Goal: Task Accomplishment & Management: Manage account settings

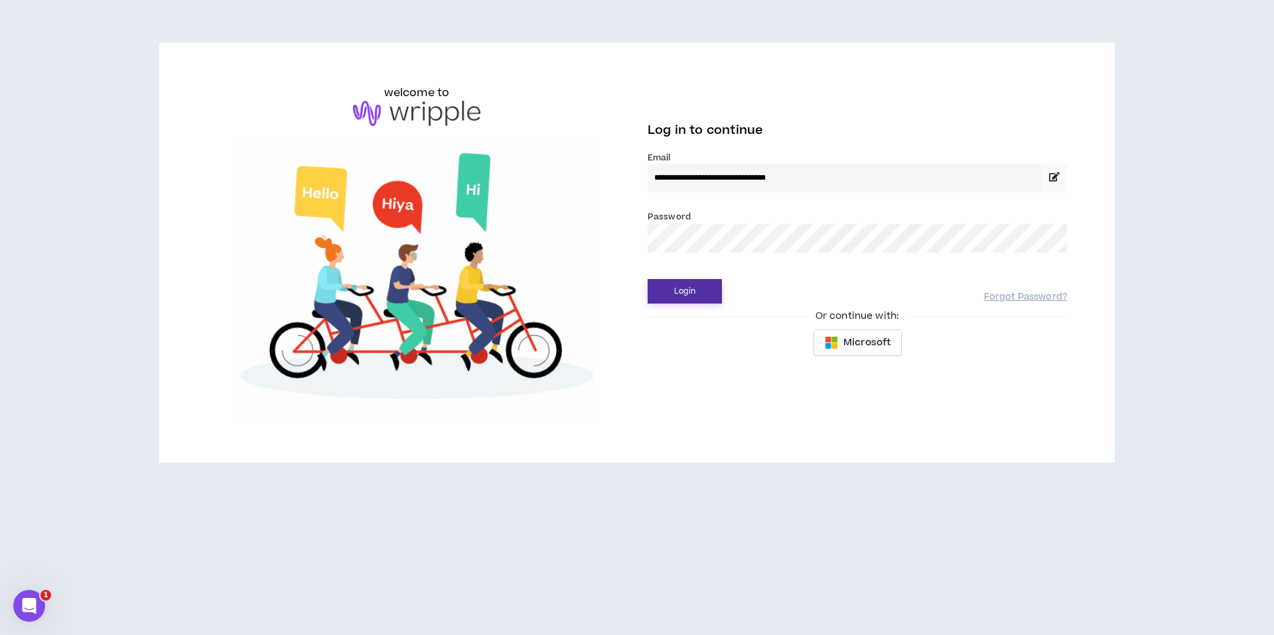
click at [694, 291] on button "Login" at bounding box center [684, 291] width 74 height 25
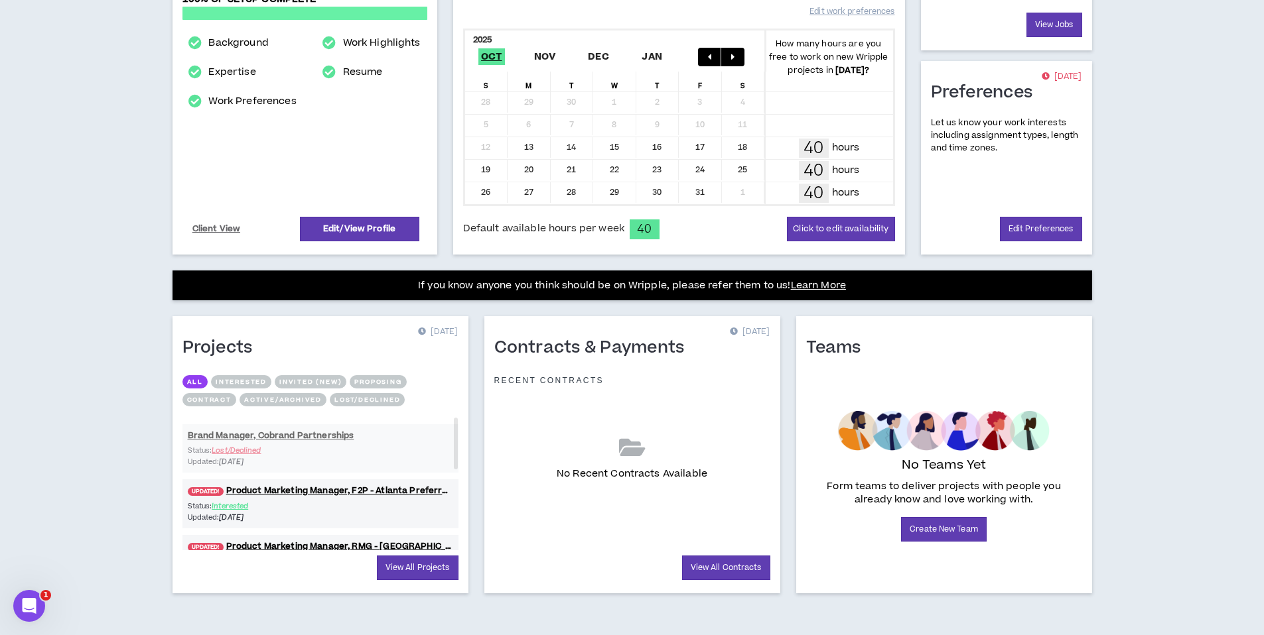
scroll to position [260, 0]
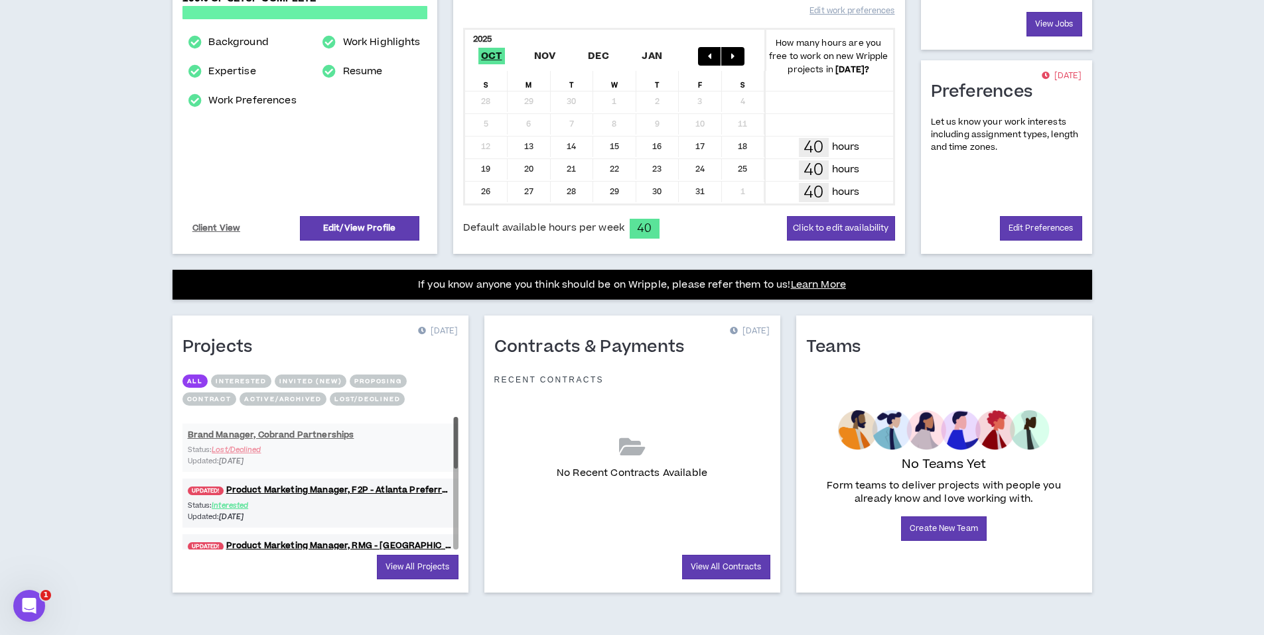
drag, startPoint x: 455, startPoint y: 458, endPoint x: 456, endPoint y: 418, distance: 39.8
click at [456, 418] on div at bounding box center [456, 442] width 4 height 51
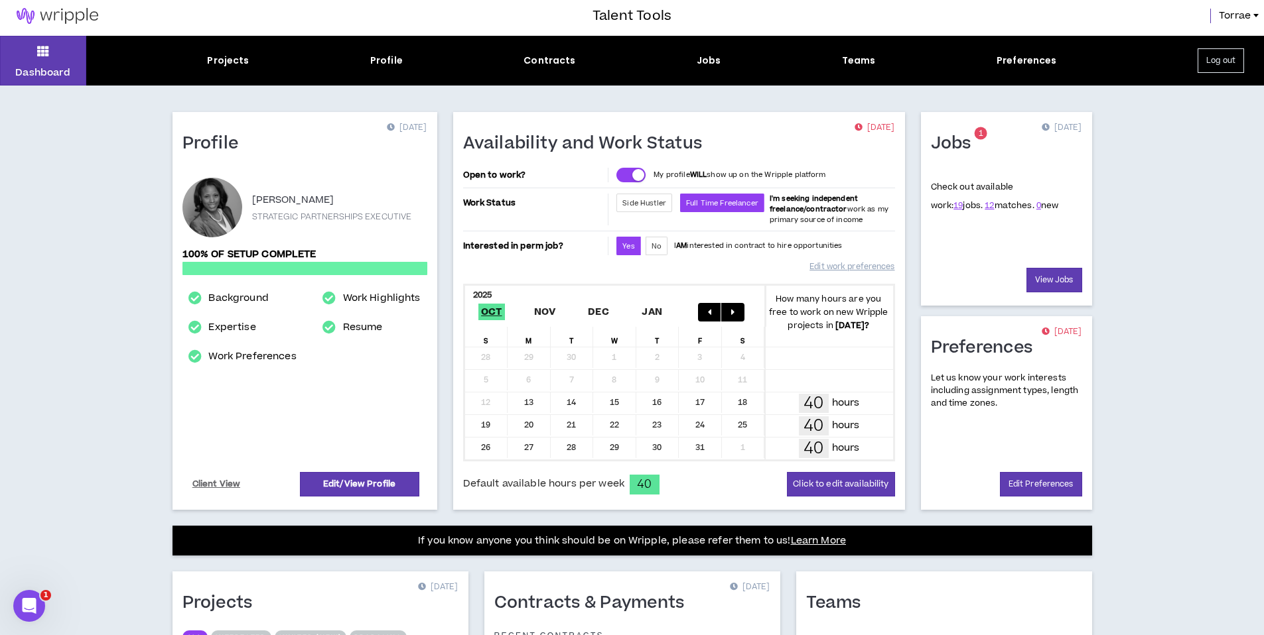
scroll to position [0, 0]
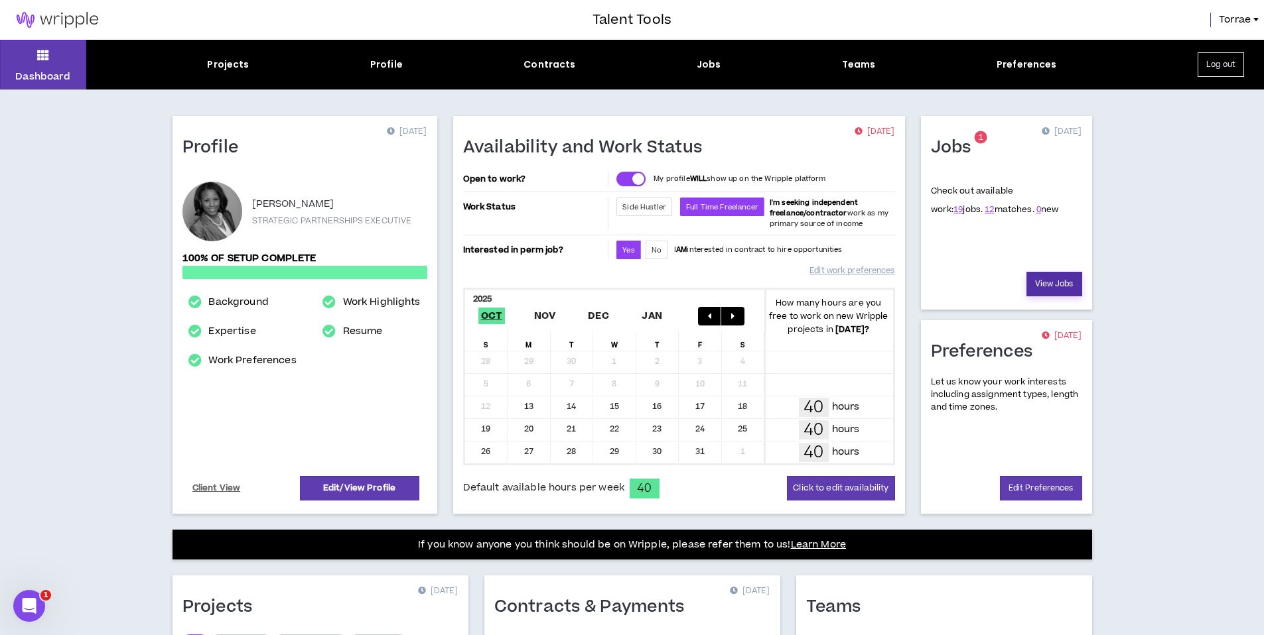
click at [1057, 280] on link "View Jobs" at bounding box center [1054, 284] width 56 height 25
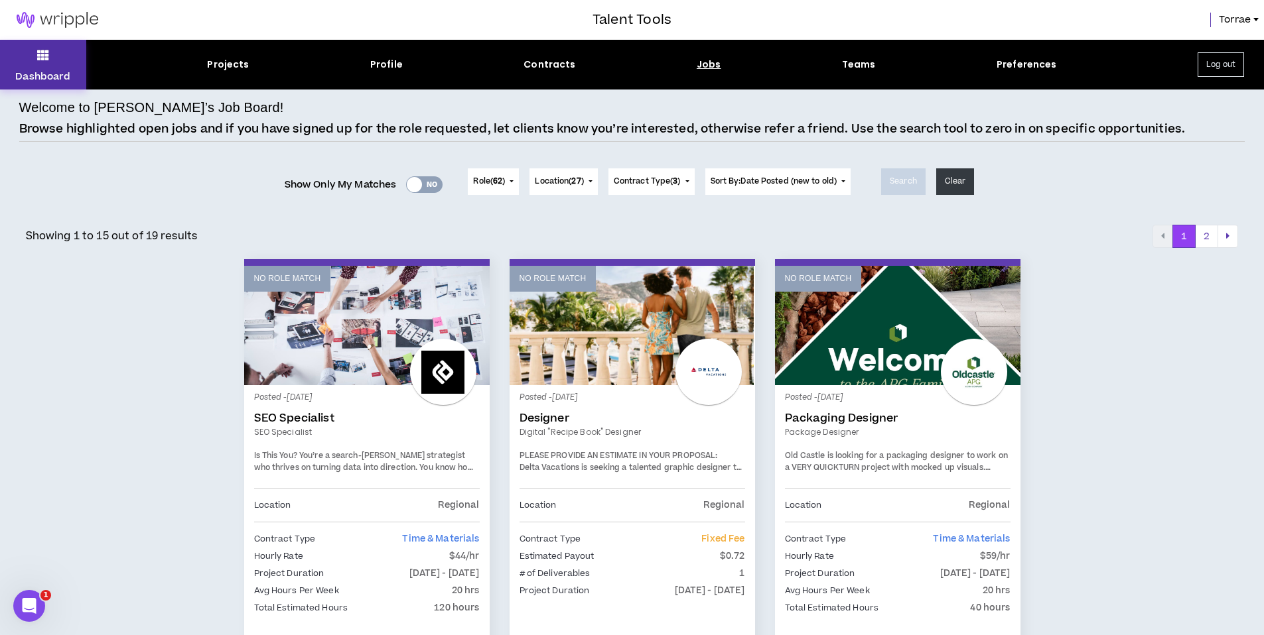
click at [49, 52] on button "Dashboard" at bounding box center [43, 65] width 86 height 50
